Goal: Information Seeking & Learning: Learn about a topic

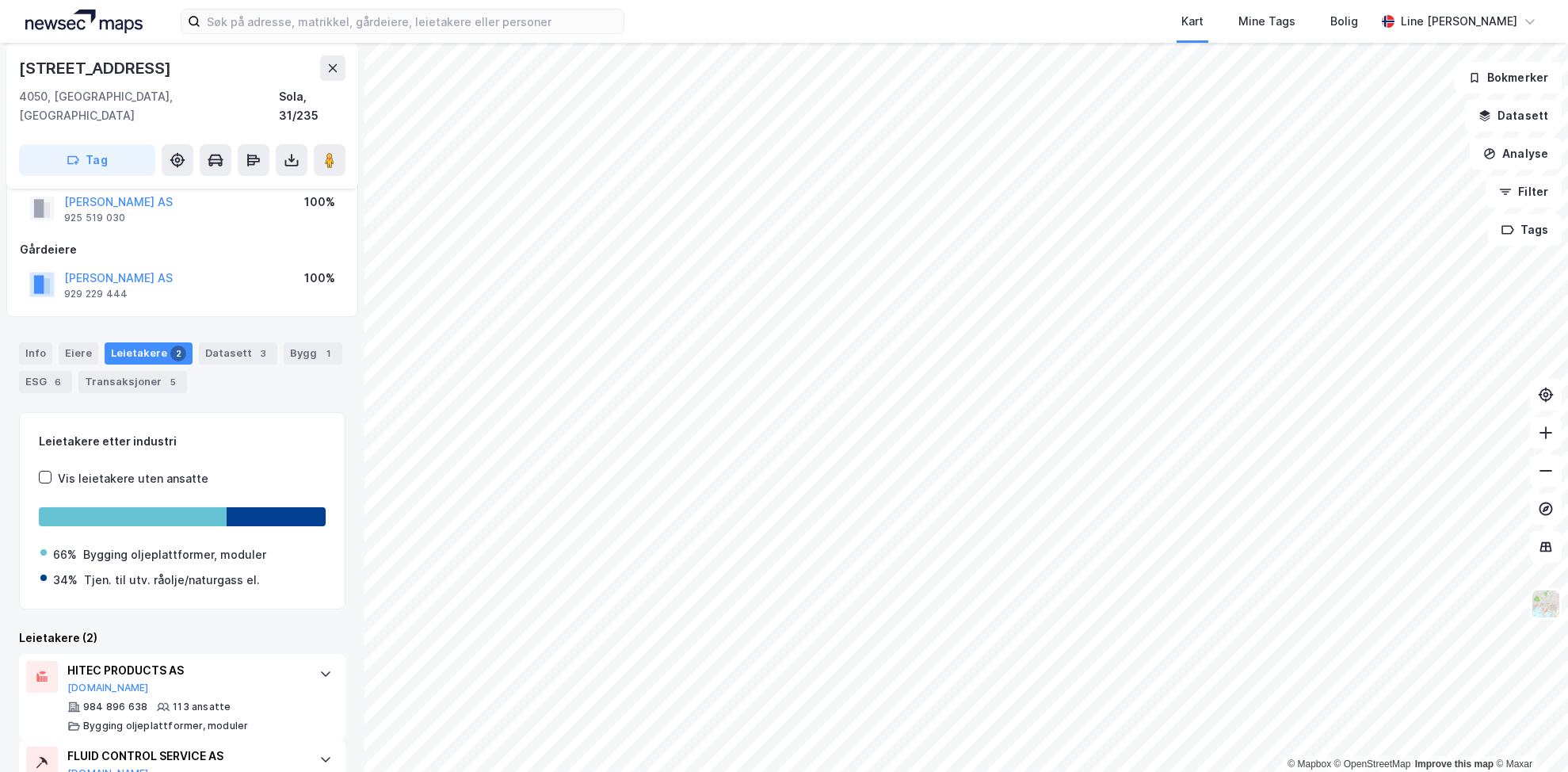
scroll to position [97, 0]
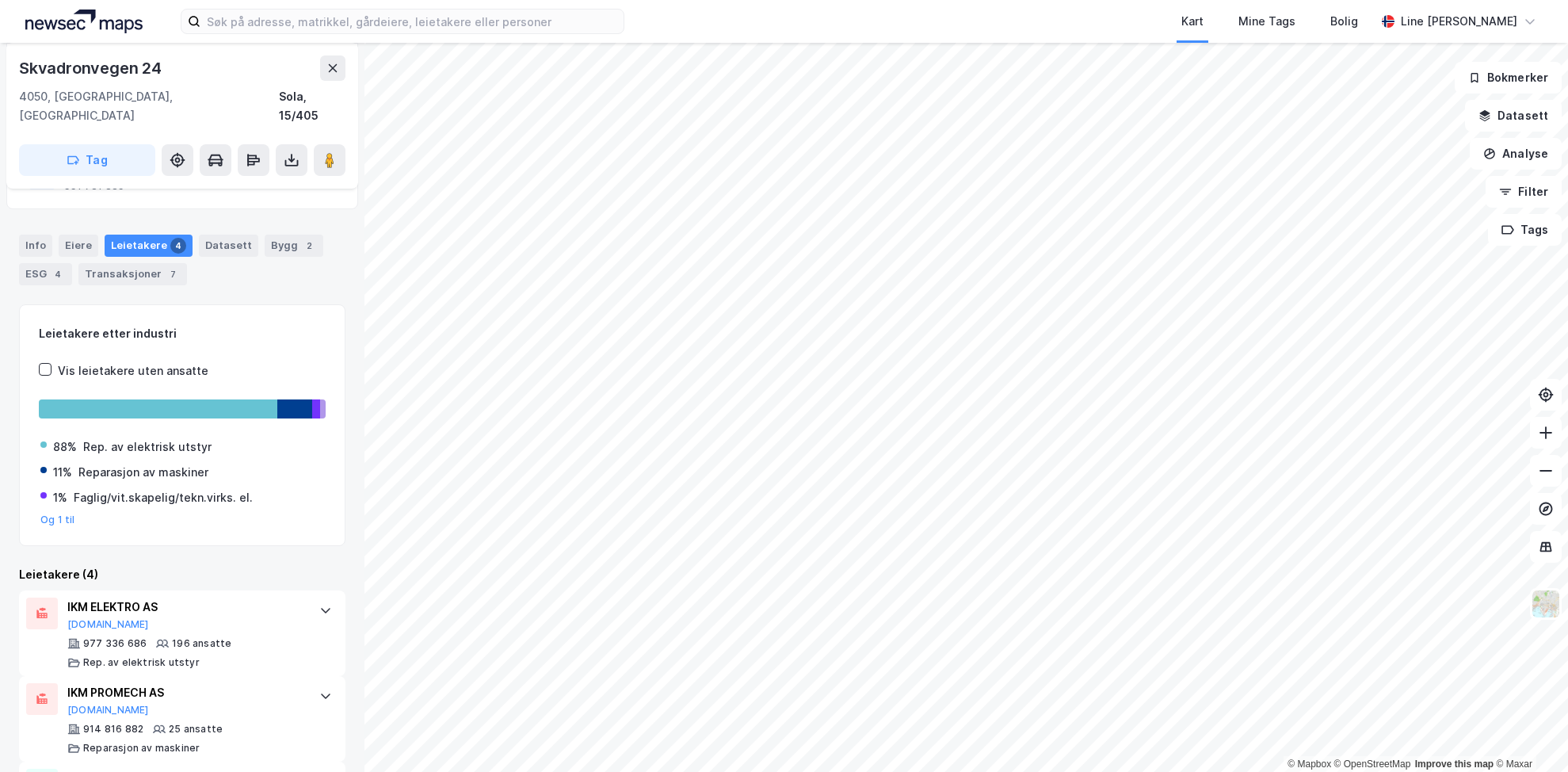
scroll to position [313, 0]
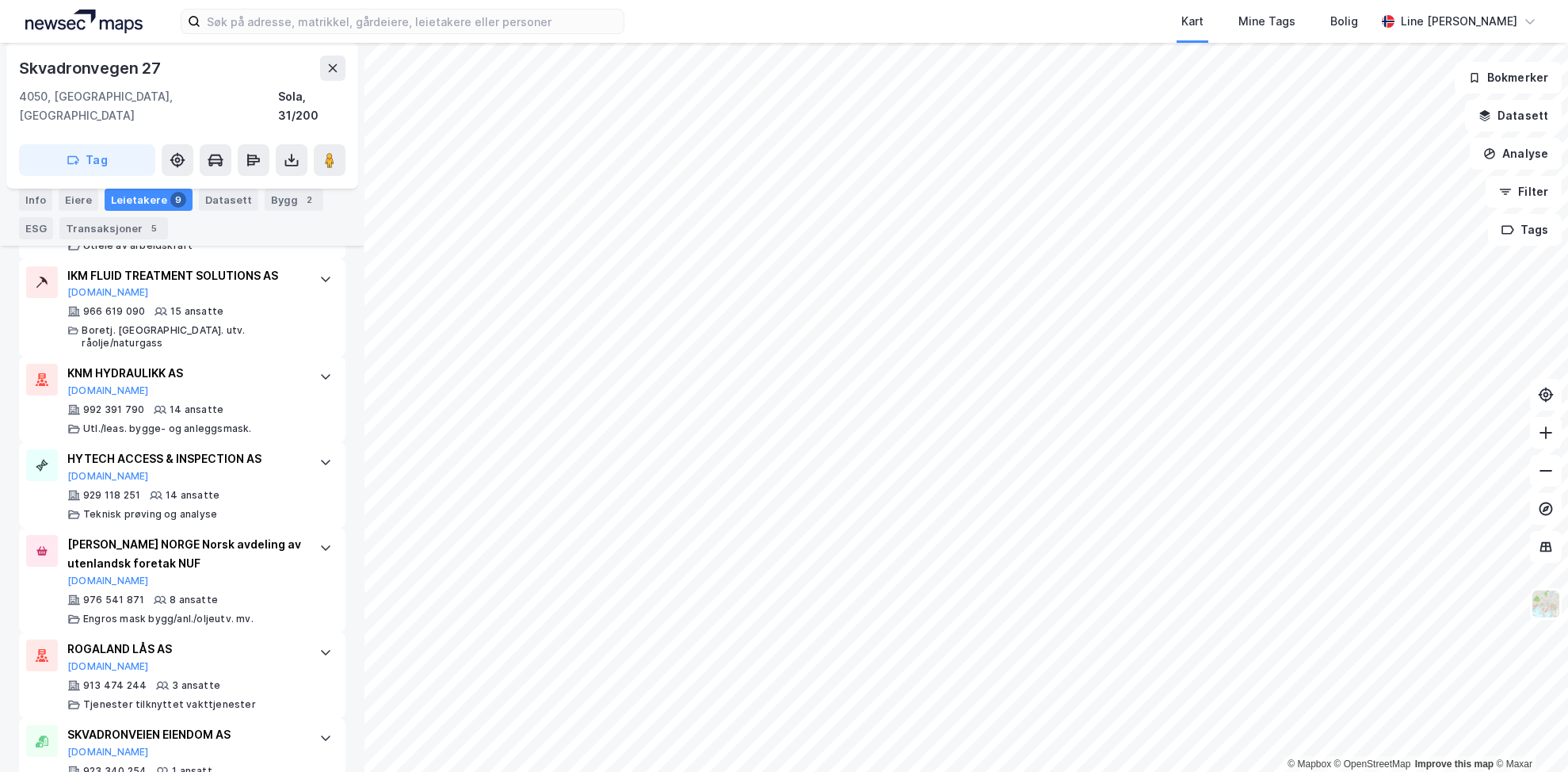
scroll to position [836, 0]
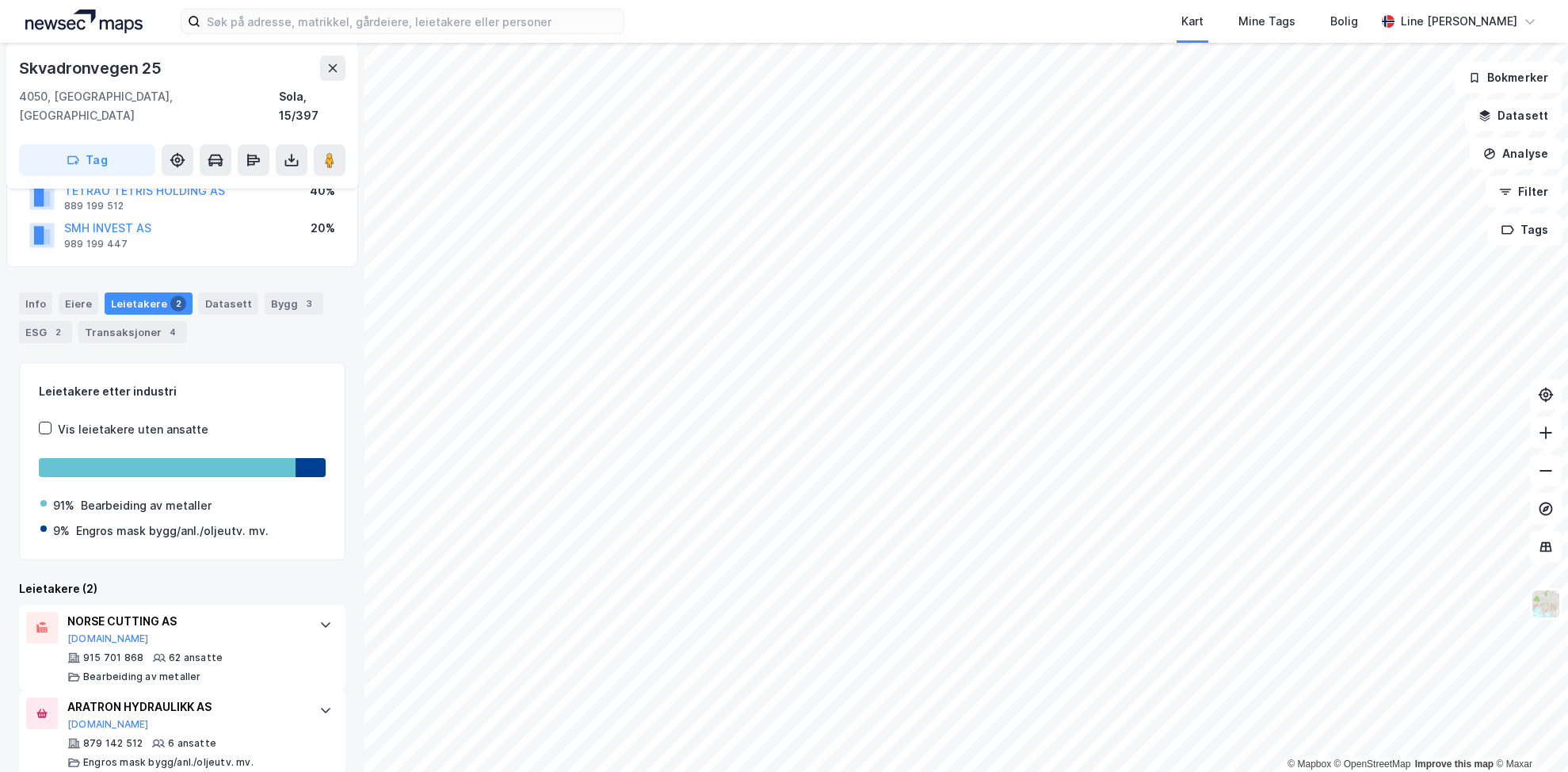
scroll to position [174, 0]
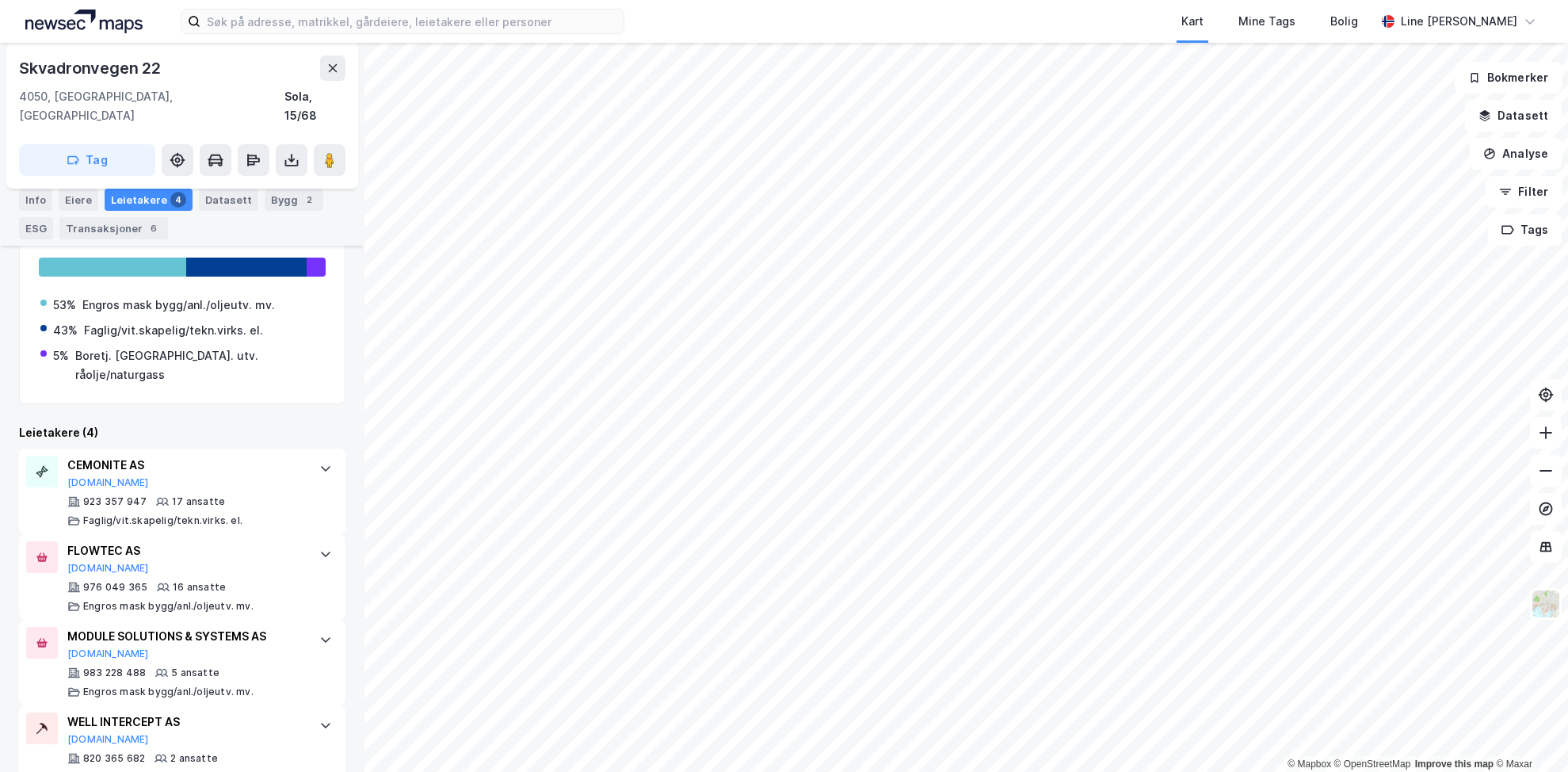
scroll to position [331, 0]
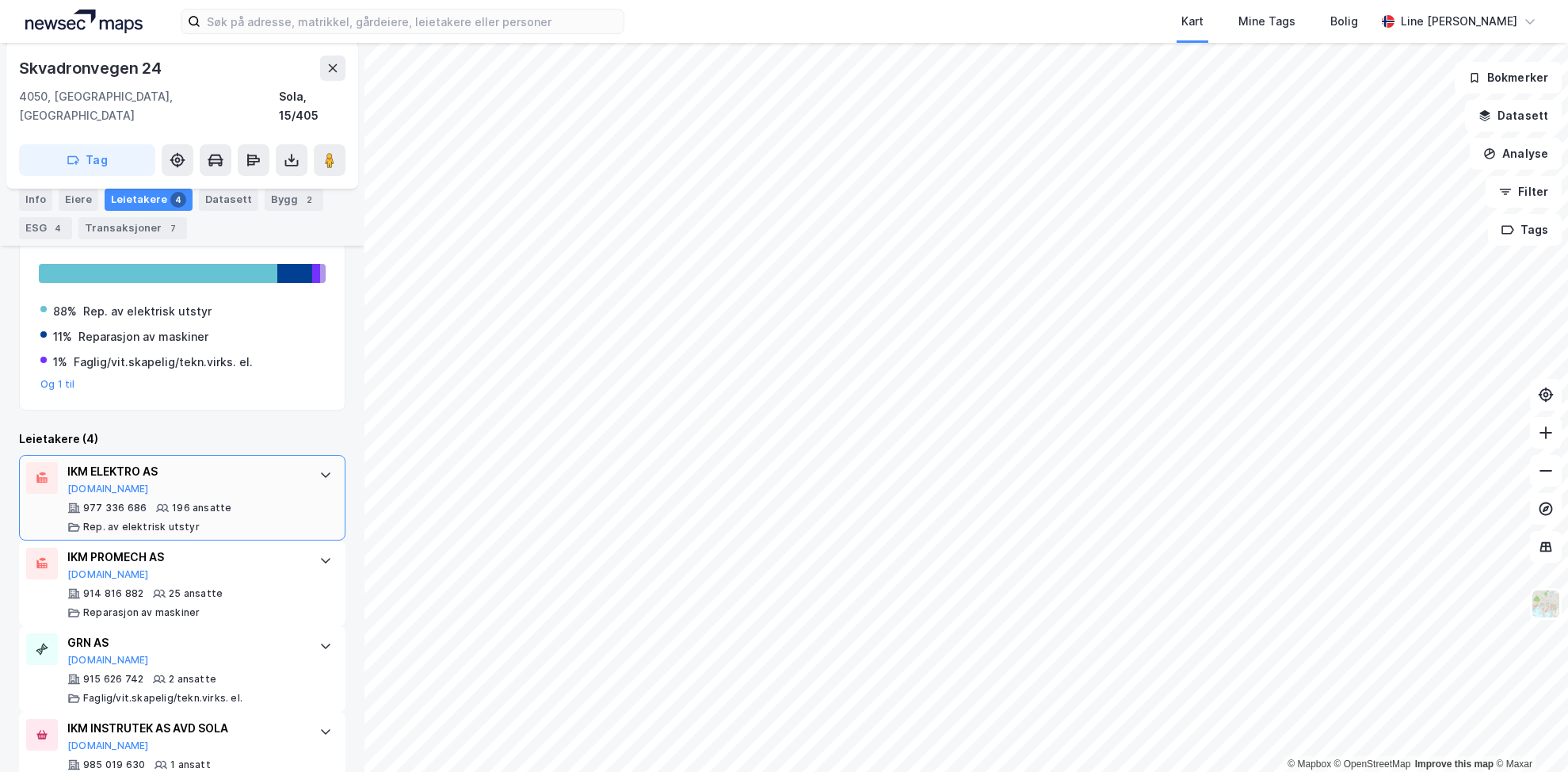
scroll to position [313, 0]
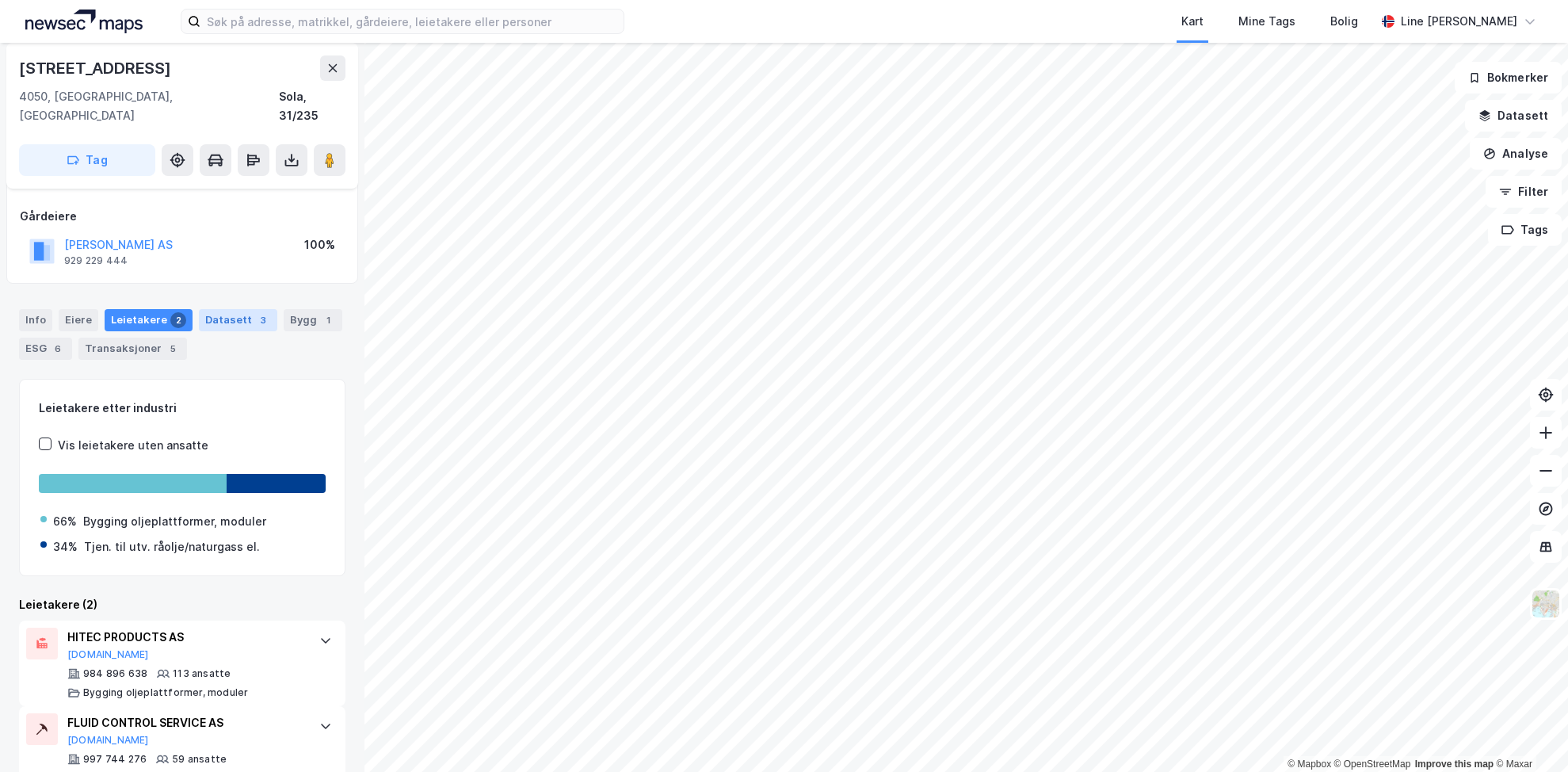
scroll to position [97, 0]
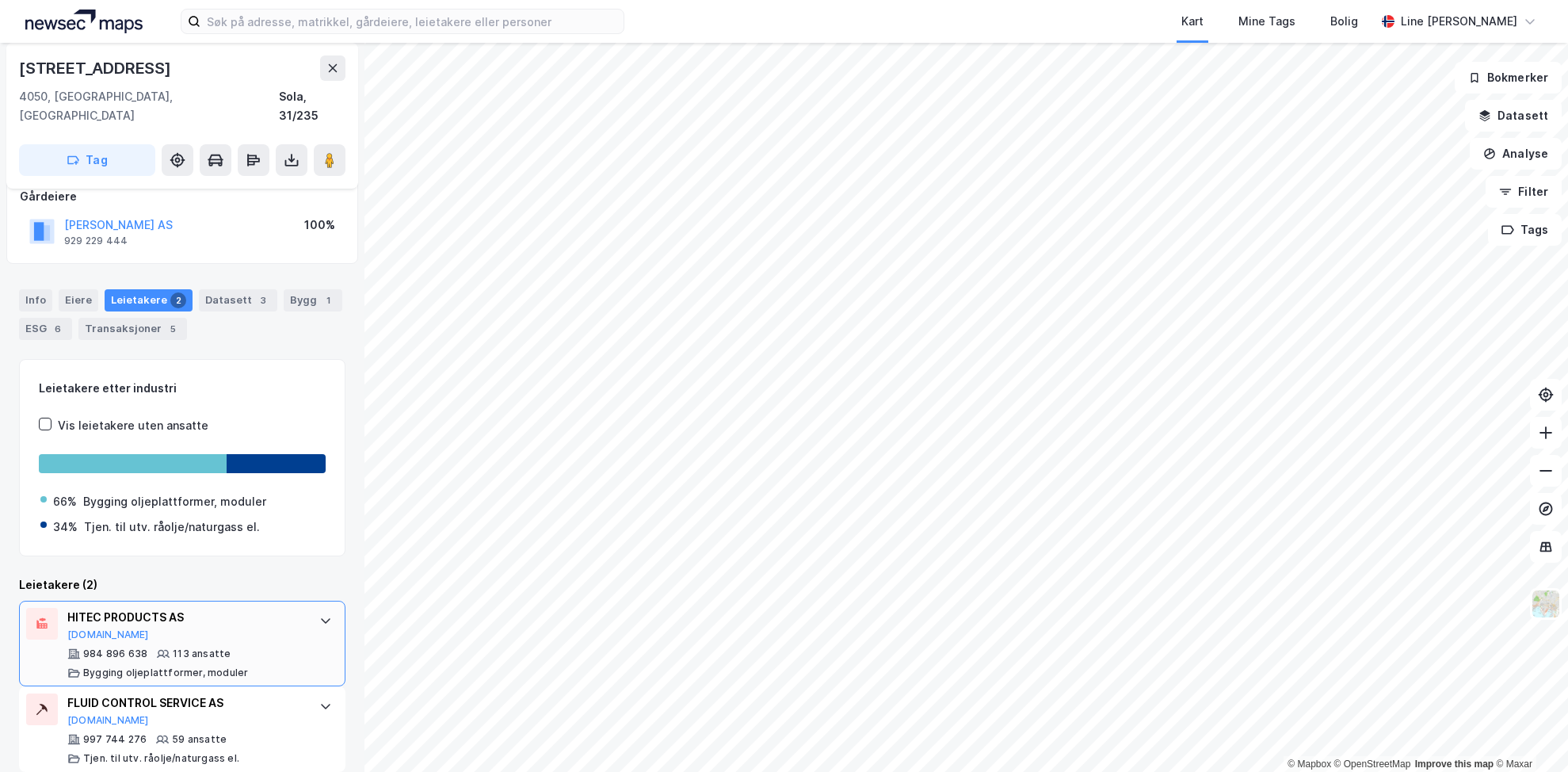
click at [215, 611] on div "HITEC PRODUCTS AS [DOMAIN_NAME]" at bounding box center [186, 624] width 236 height 33
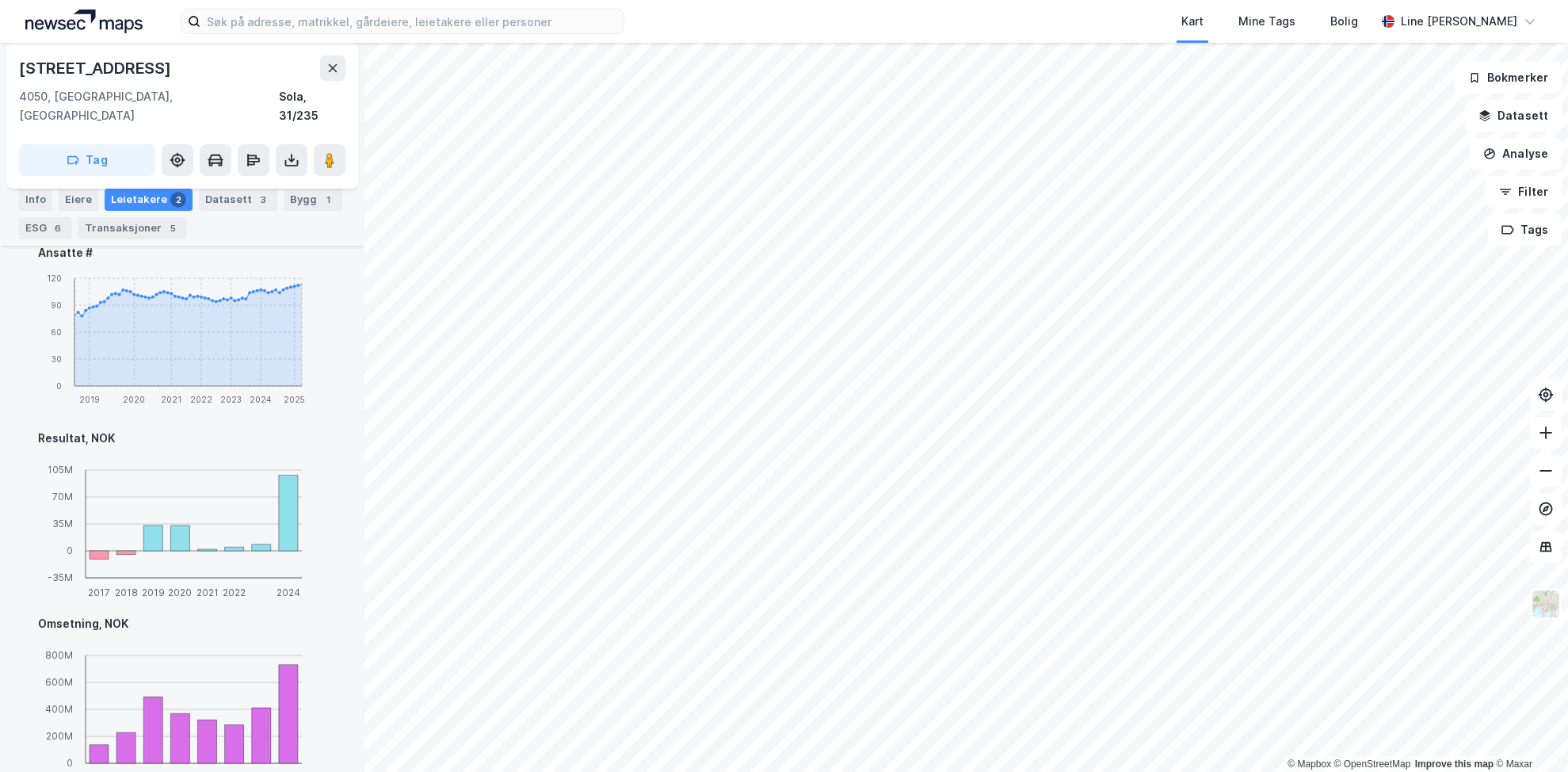
scroll to position [943, 0]
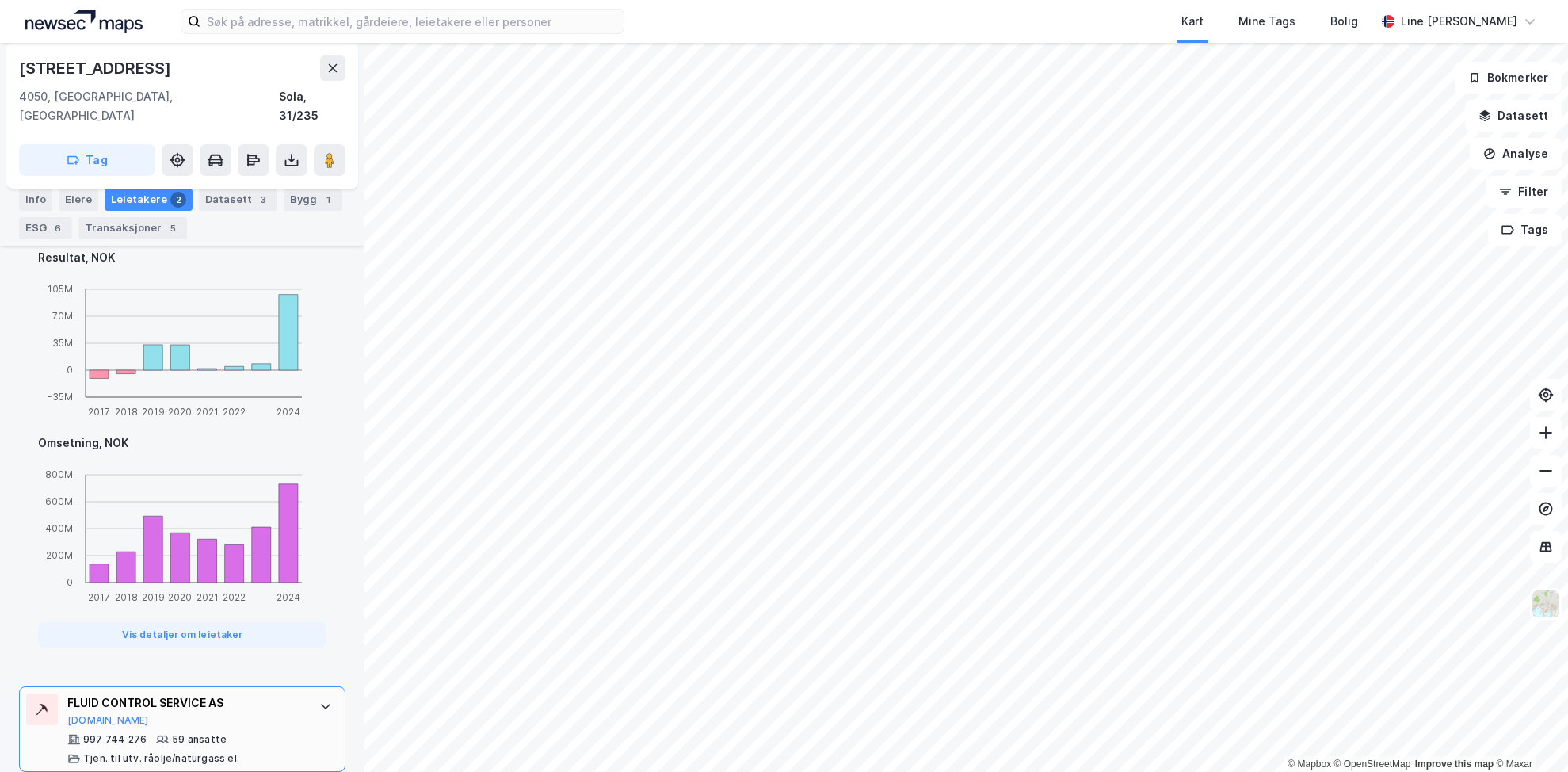
click at [240, 694] on div "FLUID CONTROL SERVICE AS" at bounding box center [186, 703] width 236 height 19
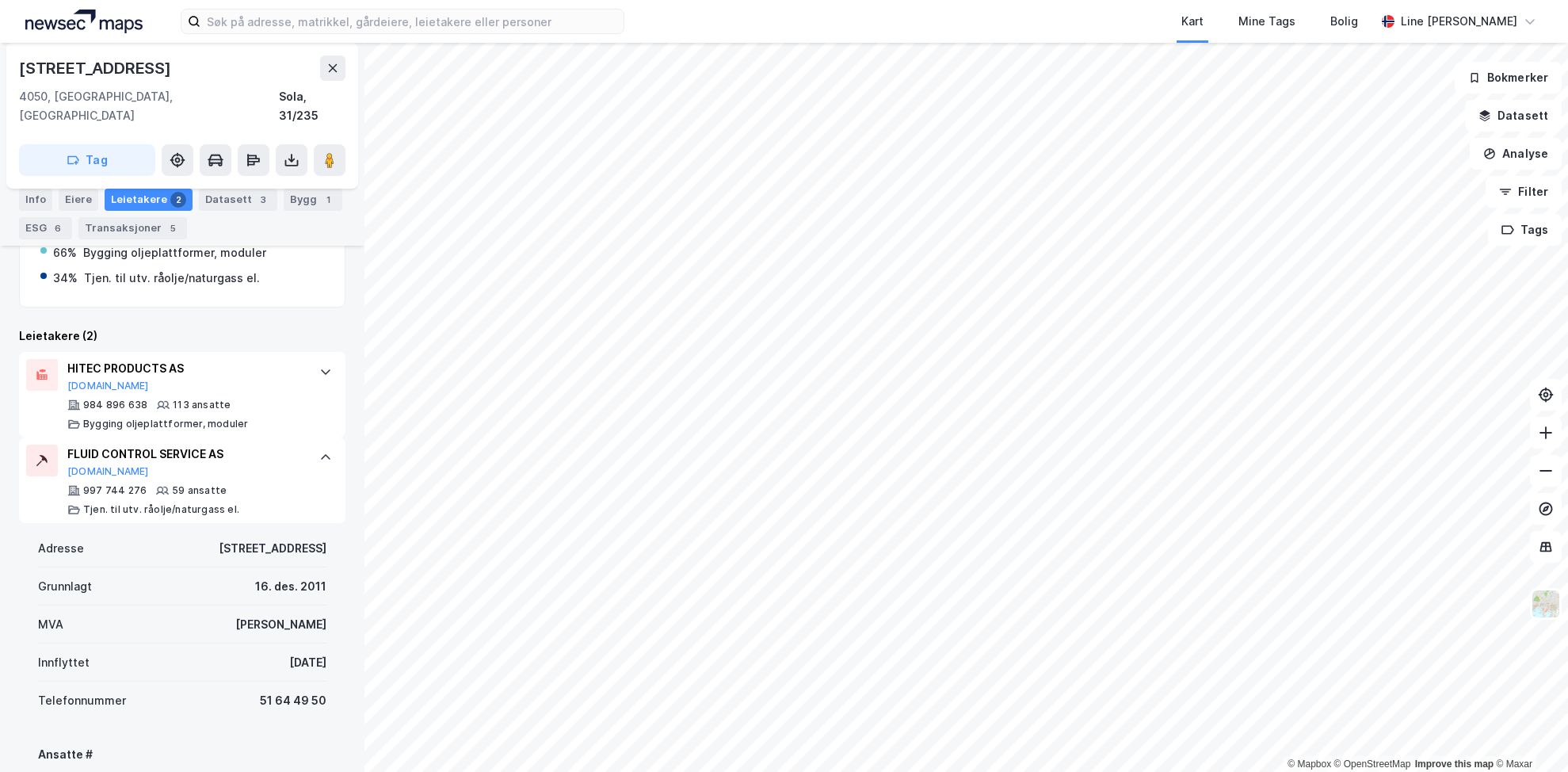
scroll to position [347, 0]
